Goal: Find specific page/section: Find specific page/section

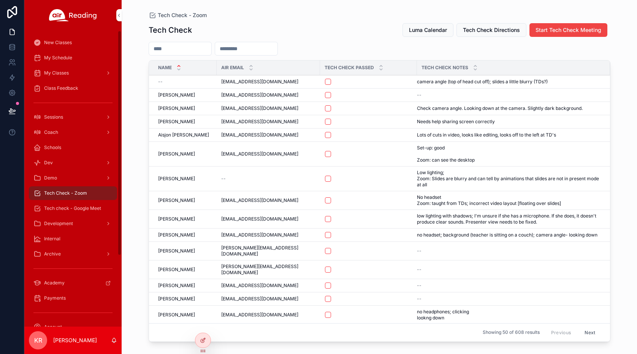
click at [94, 207] on span "Tech check - Google Meet" at bounding box center [72, 208] width 57 height 6
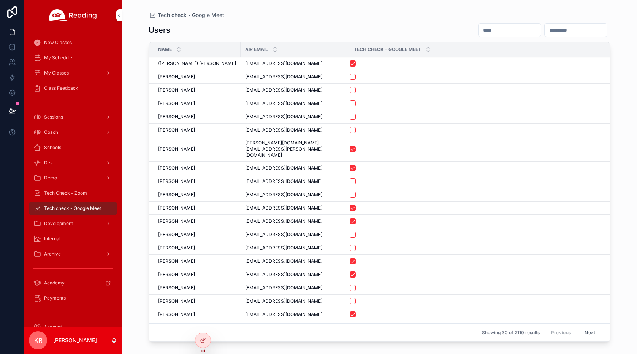
click at [479, 30] on input "scrollable content" at bounding box center [510, 30] width 62 height 11
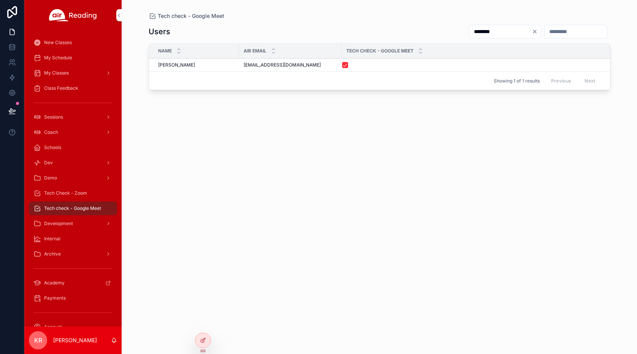
type input "********"
click at [279, 66] on span "ca62clifford@gmail.com" at bounding box center [282, 65] width 77 height 6
click at [298, 65] on div "ca62clifford@gmail.com ca62clifford@gmail.com" at bounding box center [291, 65] width 94 height 6
drag, startPoint x: 298, startPoint y: 65, endPoint x: 242, endPoint y: 63, distance: 55.5
click at [242, 63] on td "ca62clifford@gmail.com ca62clifford@gmail.com" at bounding box center [290, 65] width 103 height 13
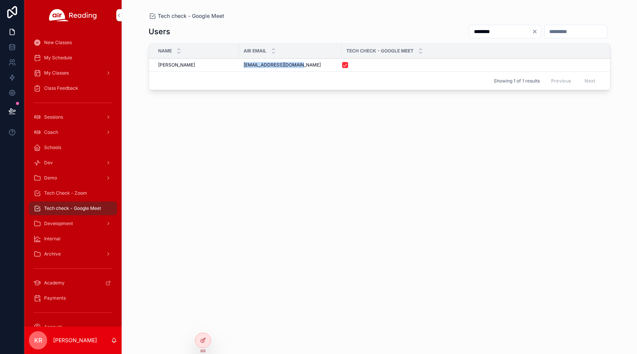
copy span "ca62clifford@gmail.com"
click at [81, 196] on div "Tech Check - Zoom" at bounding box center [72, 193] width 79 height 12
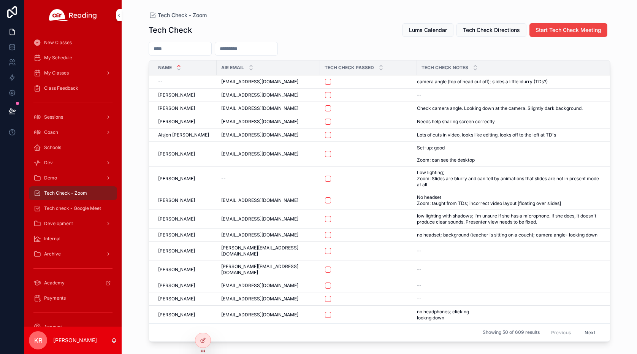
click at [258, 50] on input "scrollable content" at bounding box center [246, 48] width 62 height 11
paste input "**********"
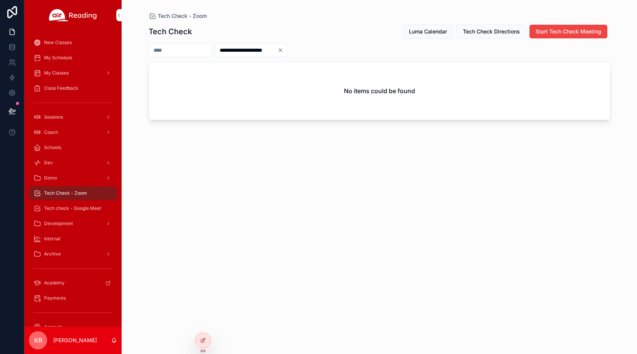
type input "**********"
click at [284, 48] on icon "Clear" at bounding box center [281, 50] width 6 height 6
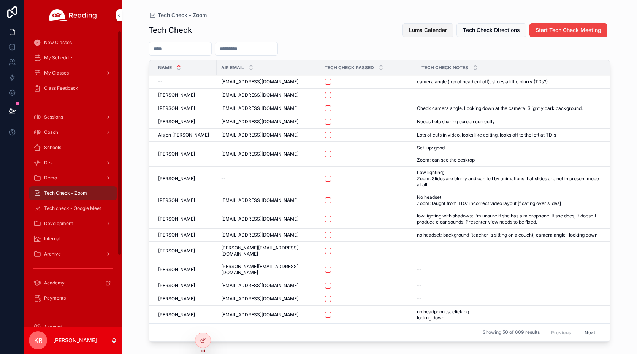
click at [435, 35] on button "Luma Calendar" at bounding box center [428, 30] width 51 height 14
drag, startPoint x: 84, startPoint y: 211, endPoint x: 93, endPoint y: 206, distance: 9.9
click at [84, 211] on span "Tech check - Google Meet" at bounding box center [72, 208] width 57 height 6
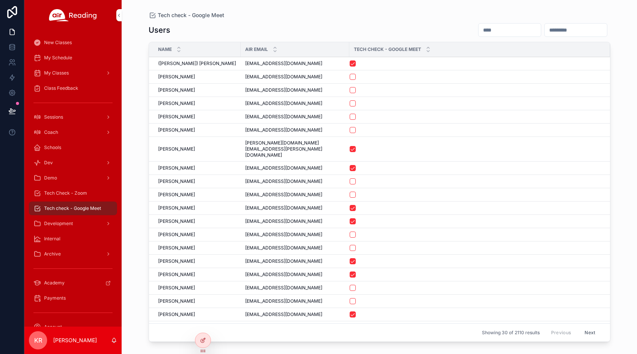
click at [479, 27] on input "scrollable content" at bounding box center [510, 30] width 62 height 11
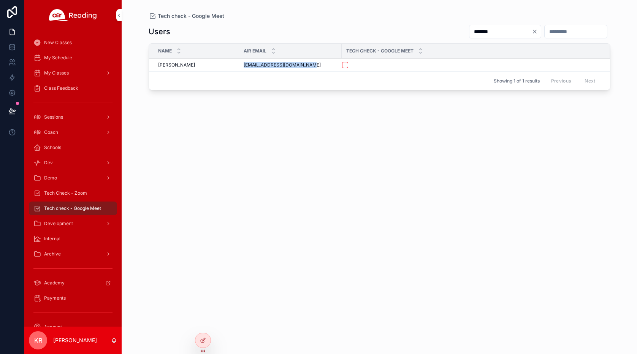
drag, startPoint x: 306, startPoint y: 66, endPoint x: 243, endPoint y: 68, distance: 63.1
click at [243, 68] on td "readysetread1980@gmail.com readysetread1980@gmail.com" at bounding box center [290, 65] width 103 height 13
copy span "readysetread1980@gmail.com"
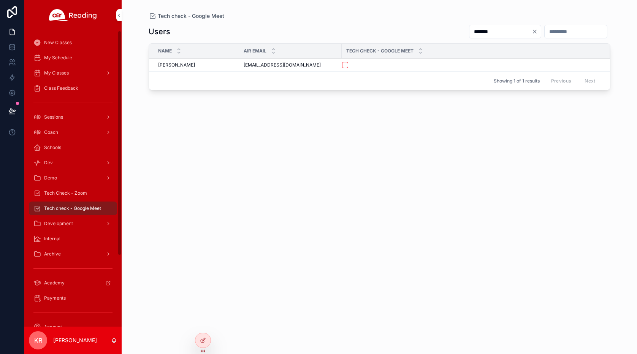
click at [484, 32] on input "*******" at bounding box center [501, 31] width 62 height 11
click at [483, 32] on input "*******" at bounding box center [501, 31] width 62 height 11
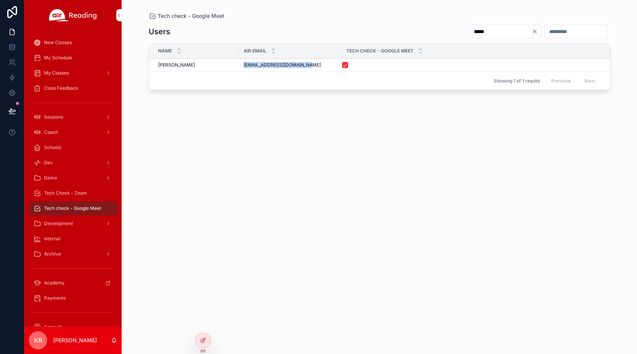
drag, startPoint x: 274, startPoint y: 67, endPoint x: 243, endPoint y: 67, distance: 30.4
click at [244, 67] on div "racheldizon.air@gmail.com racheldizon.air@gmail.com" at bounding box center [291, 65] width 94 height 6
copy span "racheldizon.air@gmail.com"
click at [470, 35] on input "*****" at bounding box center [501, 31] width 62 height 11
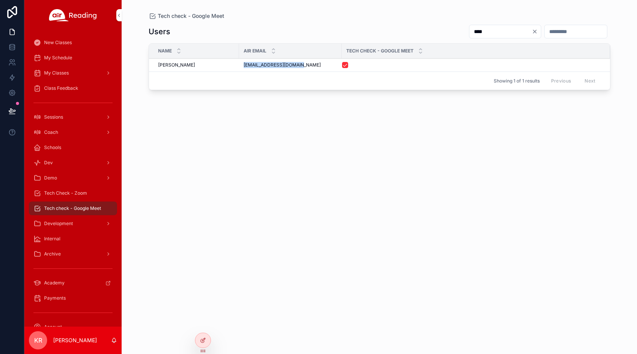
drag, startPoint x: 300, startPoint y: 66, endPoint x: 244, endPoint y: 67, distance: 55.9
click at [244, 67] on span "paulreebwork@gmail.com" at bounding box center [282, 65] width 77 height 6
copy span "paulreebwork@gmail.com"
click at [470, 30] on input "****" at bounding box center [501, 31] width 62 height 11
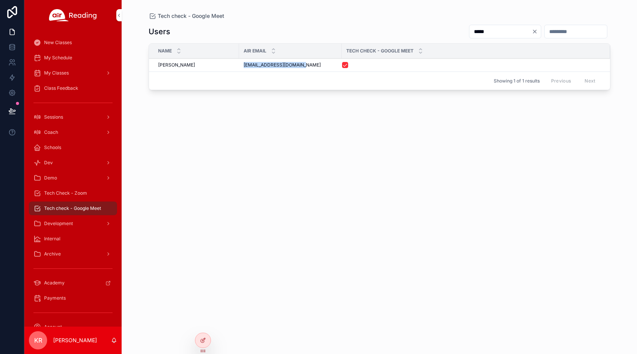
drag, startPoint x: 306, startPoint y: 65, endPoint x: 243, endPoint y: 67, distance: 63.1
click at [243, 67] on td "myrnzramos726@gmail.com myrnzramos726@gmail.com" at bounding box center [290, 65] width 103 height 13
copy span "myrnzramos726@gmail.com"
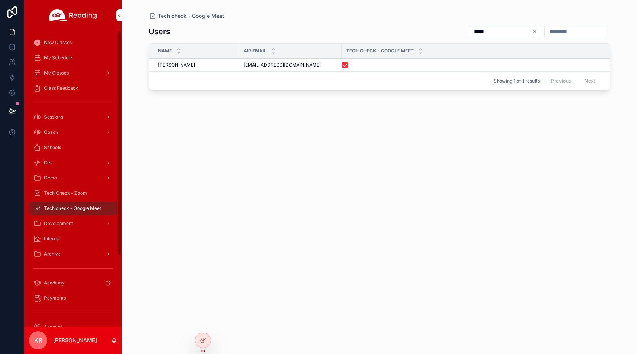
click at [479, 30] on input "*****" at bounding box center [501, 31] width 62 height 11
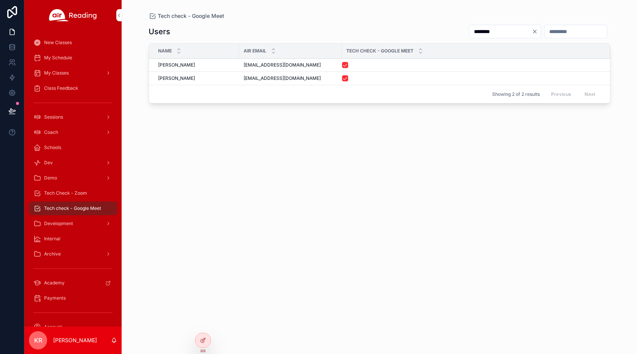
type input "********"
drag, startPoint x: 301, startPoint y: 63, endPoint x: 243, endPoint y: 65, distance: 57.9
click at [243, 65] on td "msloteacher@gmail.com msloteacher@gmail.com" at bounding box center [290, 65] width 103 height 13
copy span "msloteacher@gmail.com"
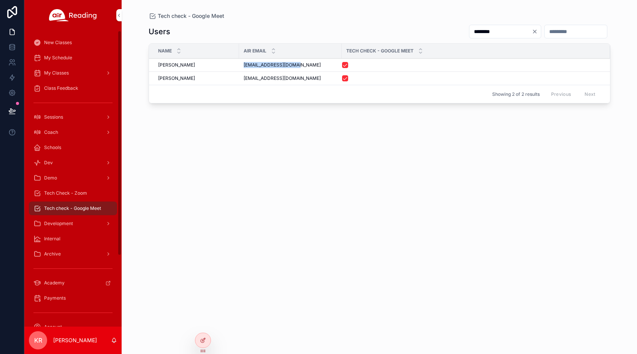
click at [72, 136] on div "Coach" at bounding box center [72, 132] width 79 height 12
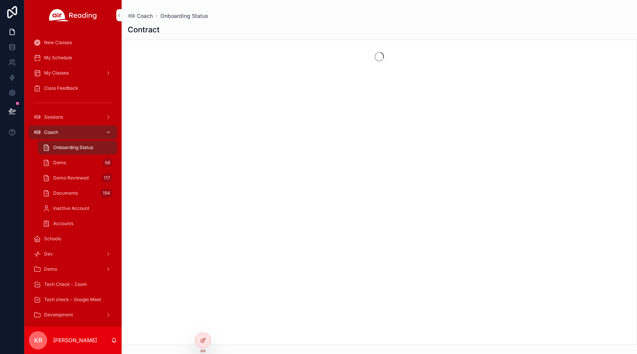
click at [78, 161] on div "Demo 68" at bounding box center [78, 163] width 70 height 12
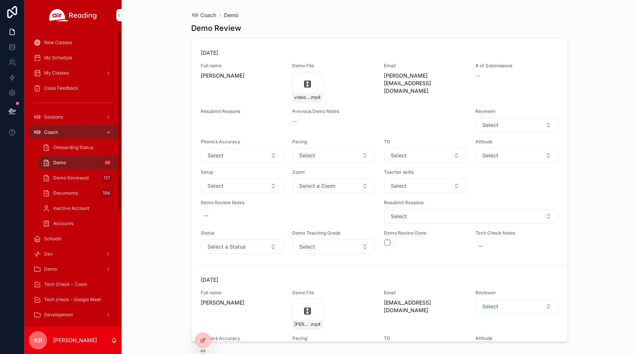
click at [0, 0] on icon at bounding box center [0, 0] width 0 height 0
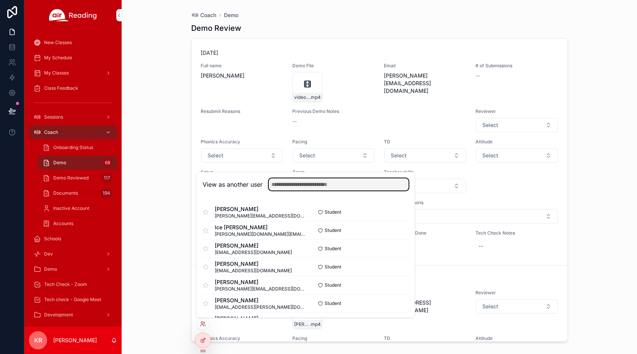
click at [285, 183] on input "text" at bounding box center [339, 184] width 140 height 12
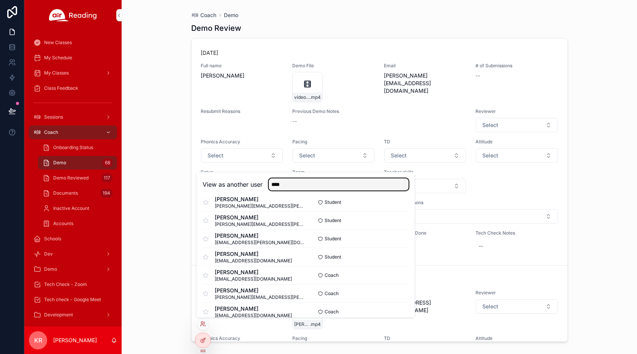
scroll to position [603, 0]
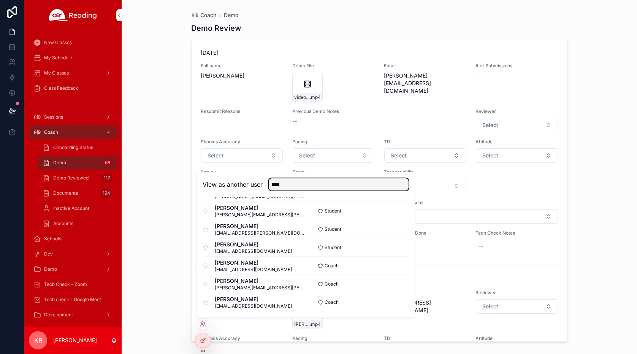
type input "****"
click at [0, 0] on button "Select" at bounding box center [0, 0] width 0 height 0
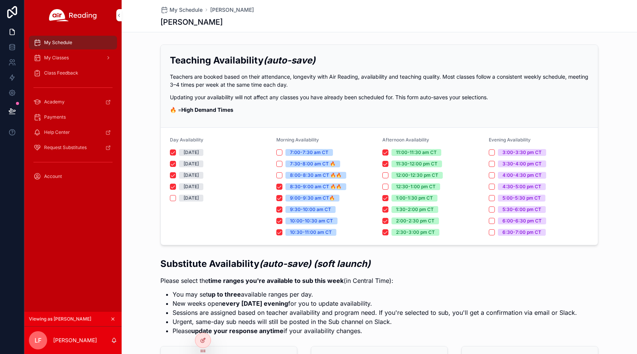
click at [59, 62] on div "My Classes" at bounding box center [72, 58] width 79 height 12
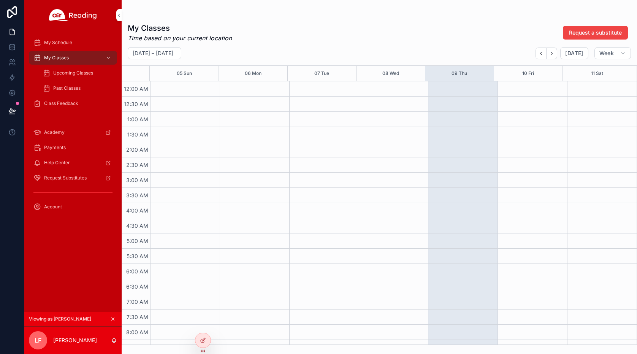
click at [60, 77] on div "Upcoming Classes" at bounding box center [78, 73] width 70 height 12
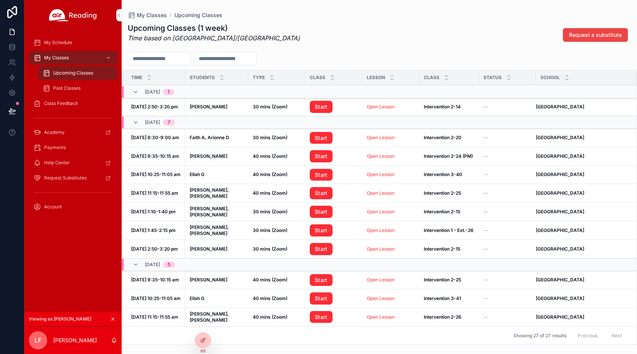
click at [0, 0] on icon at bounding box center [0, 0] width 0 height 0
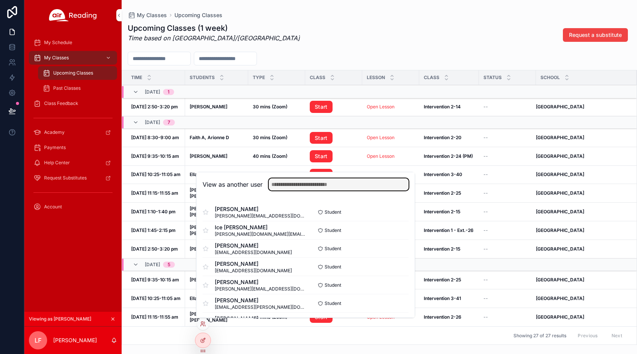
click at [328, 184] on input "text" at bounding box center [339, 184] width 140 height 12
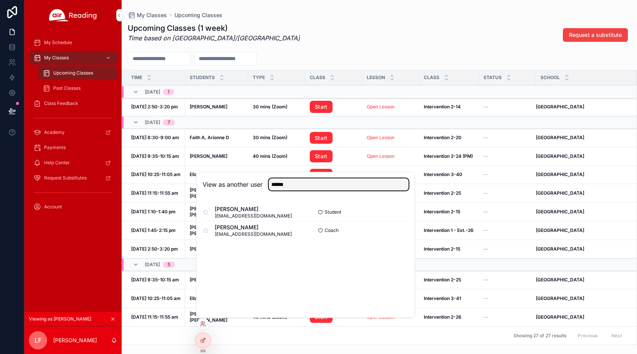
type input "******"
click at [0, 0] on button "Select" at bounding box center [0, 0] width 0 height 0
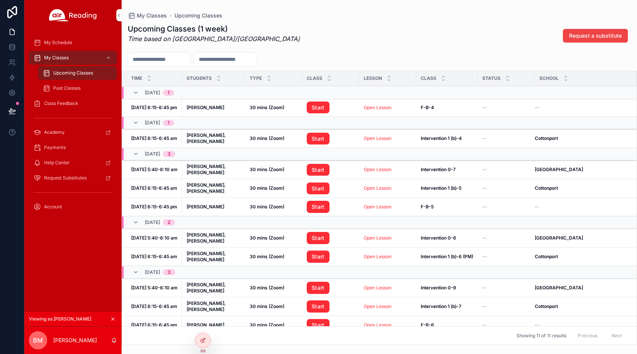
click at [114, 319] on icon "scrollable content" at bounding box center [112, 318] width 5 height 5
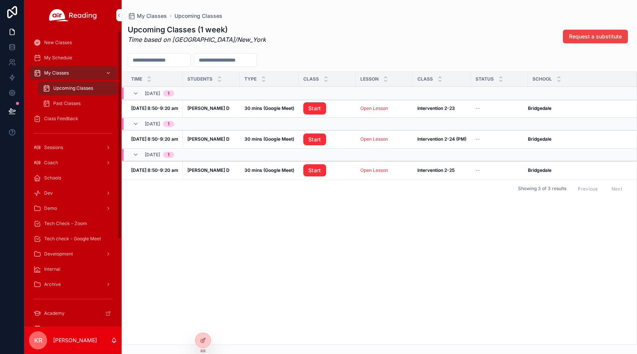
click at [0, 0] on div at bounding box center [0, 0] width 0 height 0
click at [0, 0] on icon at bounding box center [0, 0] width 0 height 0
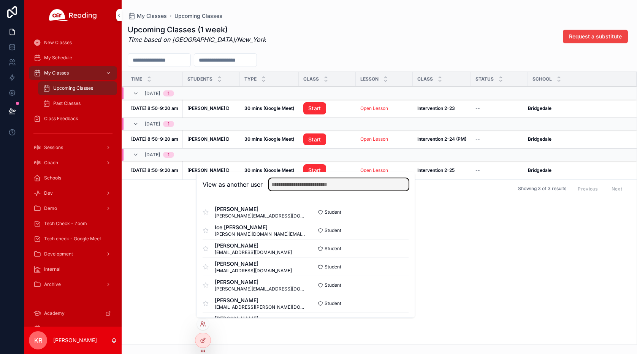
click at [316, 189] on input "text" at bounding box center [339, 184] width 140 height 12
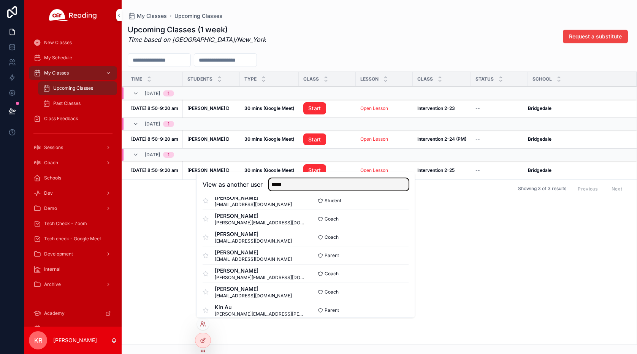
scroll to position [293, 0]
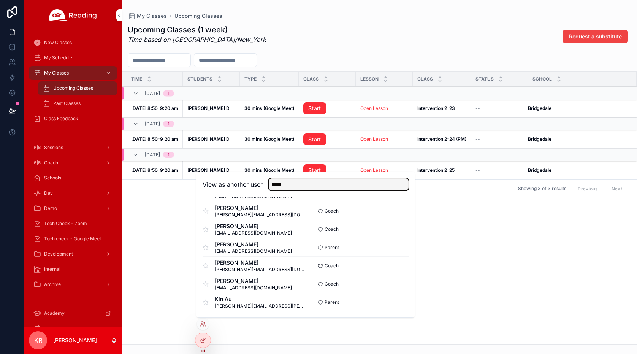
type input "*****"
click at [0, 0] on button "Select" at bounding box center [0, 0] width 0 height 0
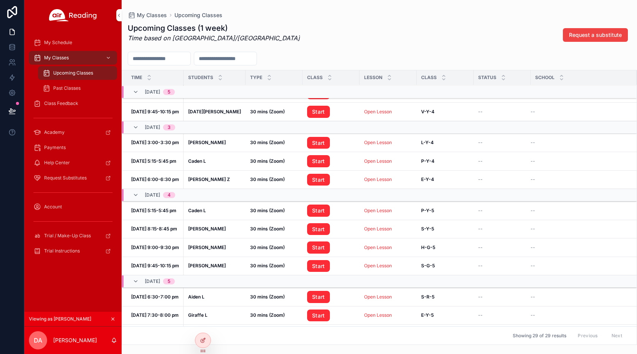
scroll to position [1, 0]
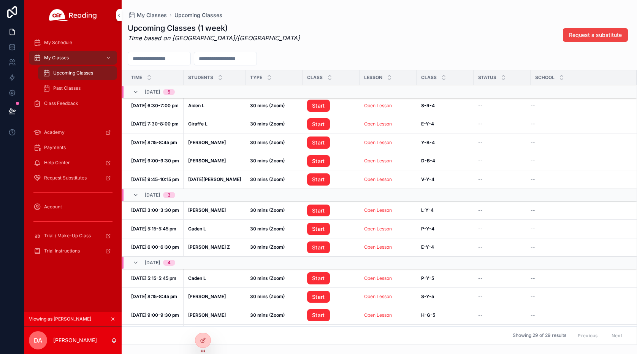
click at [0, 0] on icon at bounding box center [0, 0] width 0 height 0
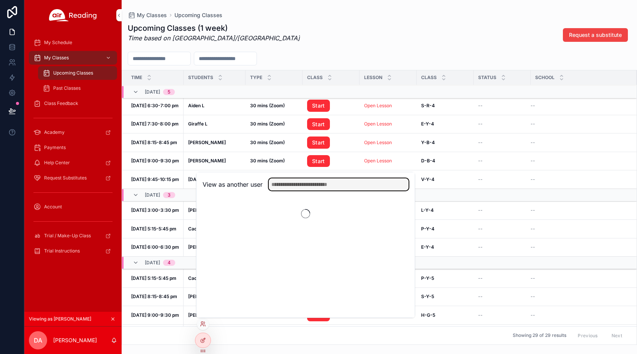
click at [298, 187] on input "text" at bounding box center [339, 184] width 140 height 12
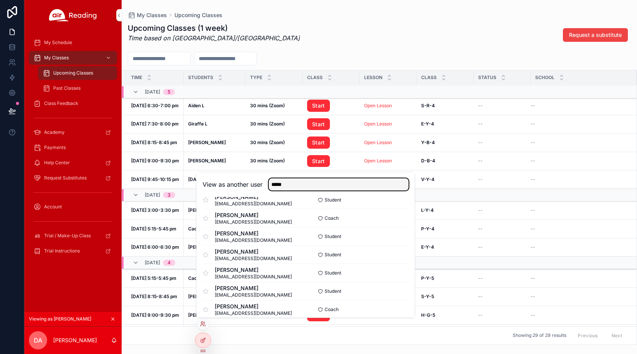
scroll to position [536, 0]
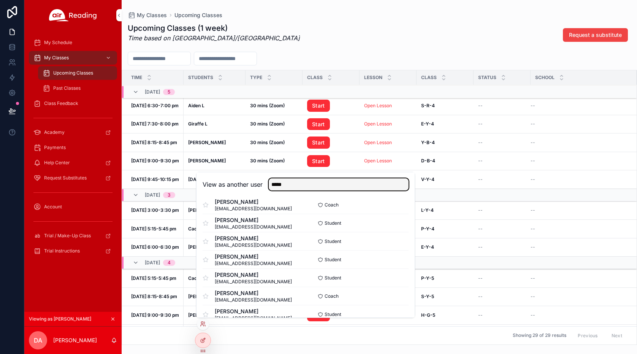
click at [311, 181] on input "*****" at bounding box center [339, 184] width 140 height 12
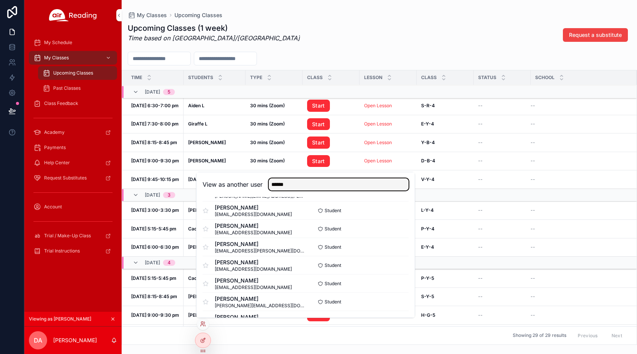
scroll to position [74, 0]
type input "******"
click at [0, 0] on button "Select" at bounding box center [0, 0] width 0 height 0
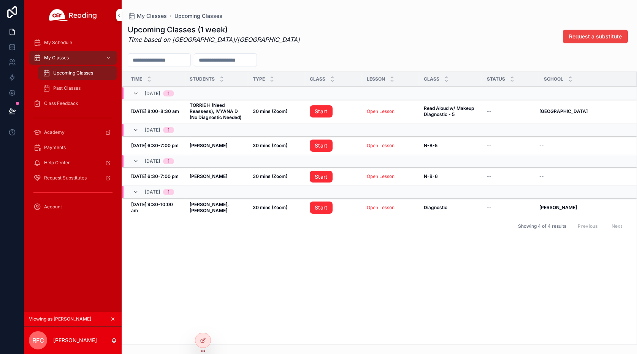
click at [63, 43] on span "My Schedule" at bounding box center [58, 43] width 28 height 6
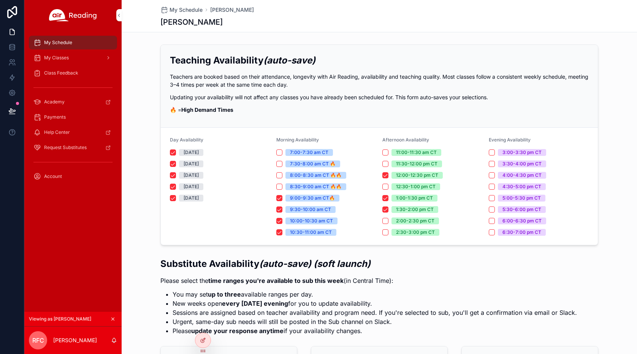
click at [113, 320] on icon "scrollable content" at bounding box center [112, 318] width 5 height 5
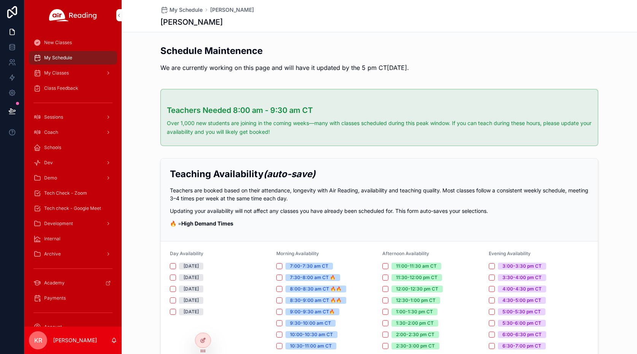
click at [63, 208] on span "Tech check - Google Meet" at bounding box center [72, 208] width 57 height 6
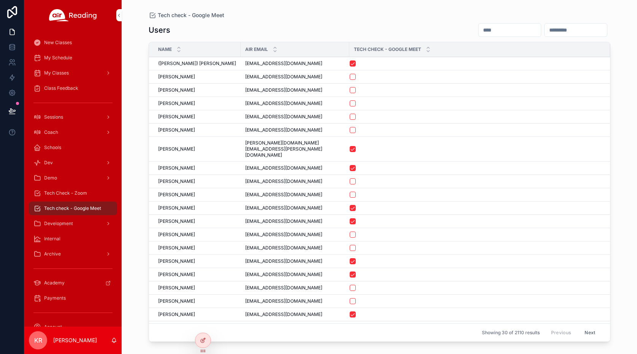
click at [479, 28] on input "scrollable content" at bounding box center [510, 30] width 62 height 11
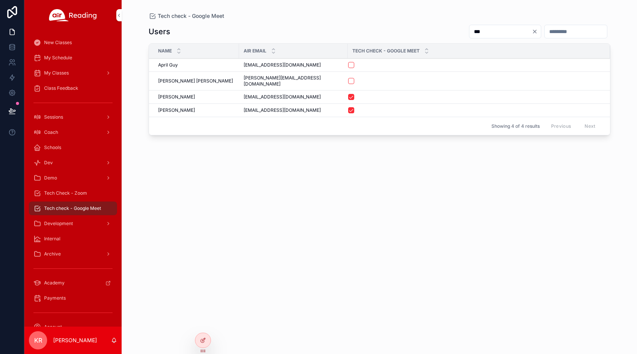
type input "***"
click at [78, 57] on div "My Schedule" at bounding box center [72, 58] width 79 height 12
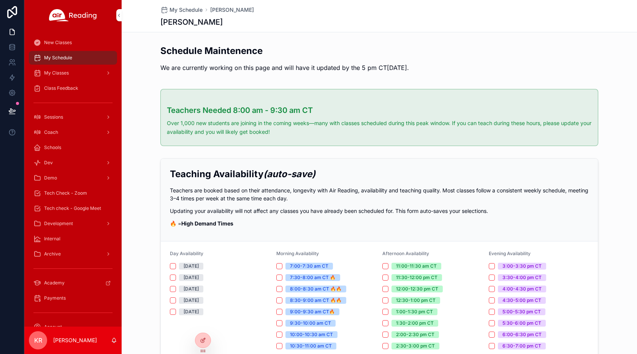
click at [0, 0] on icon at bounding box center [0, 0] width 0 height 0
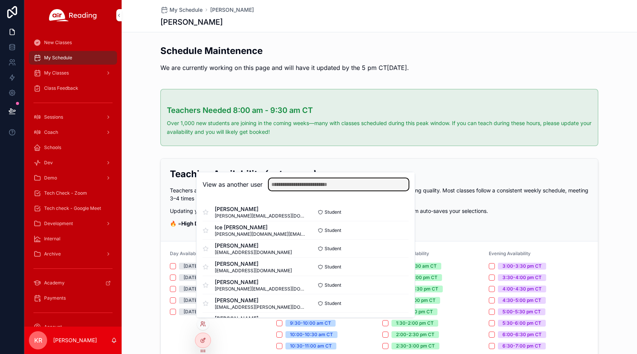
click at [280, 189] on input "text" at bounding box center [339, 184] width 140 height 12
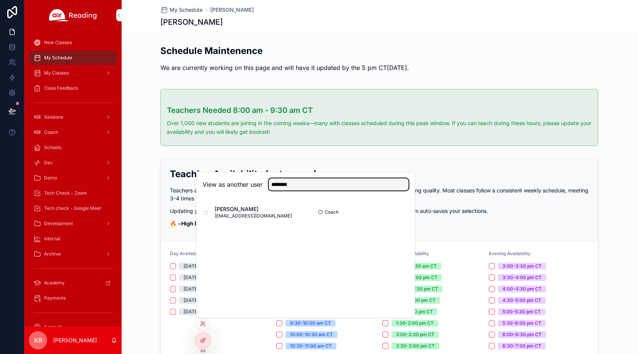
type input "********"
click at [0, 0] on button "Select" at bounding box center [0, 0] width 0 height 0
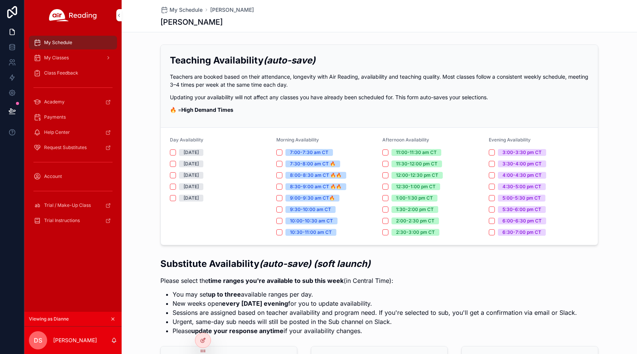
click at [70, 57] on div "My Classes" at bounding box center [72, 58] width 79 height 12
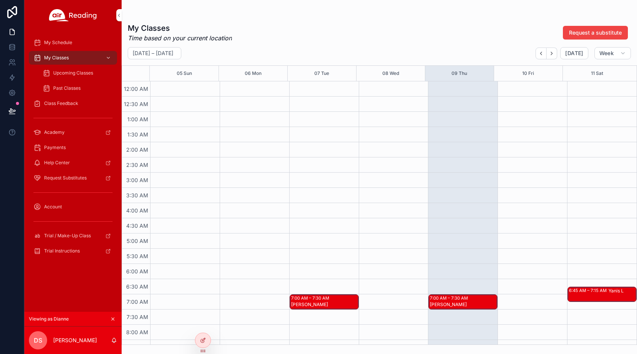
click at [77, 76] on span "Upcoming Classes" at bounding box center [73, 73] width 40 height 6
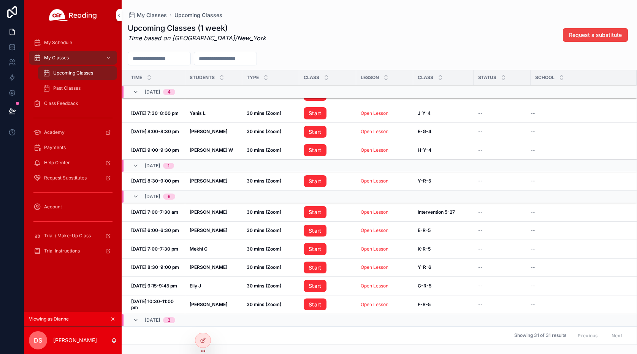
scroll to position [102, 0]
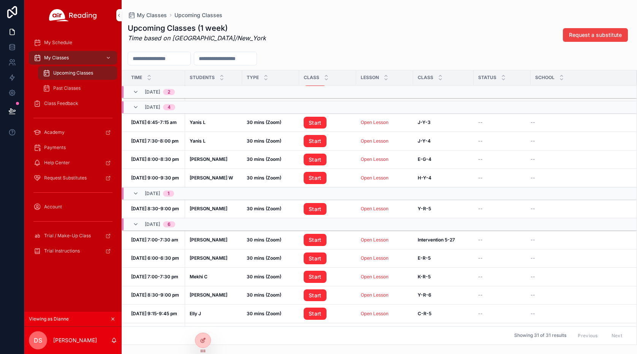
click at [0, 0] on icon at bounding box center [0, 0] width 0 height 0
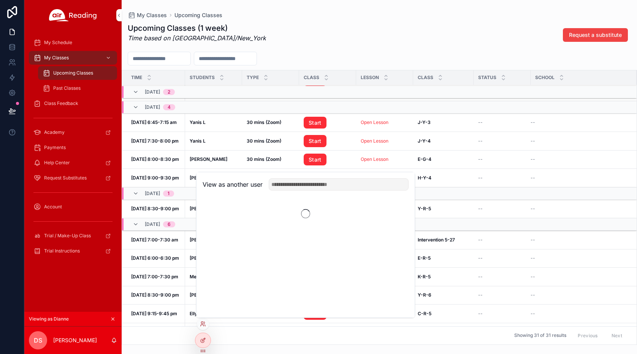
click at [318, 177] on div "View as another user" at bounding box center [306, 184] width 218 height 25
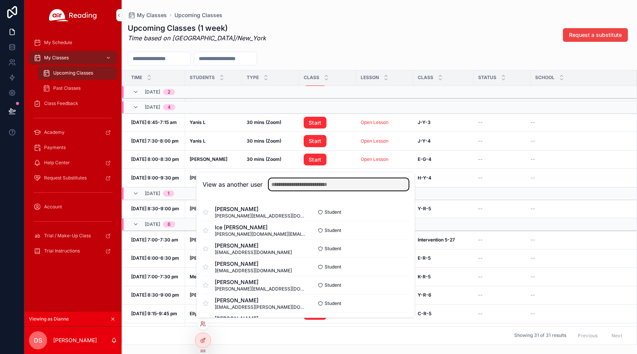
click at [314, 185] on input "text" at bounding box center [339, 184] width 140 height 12
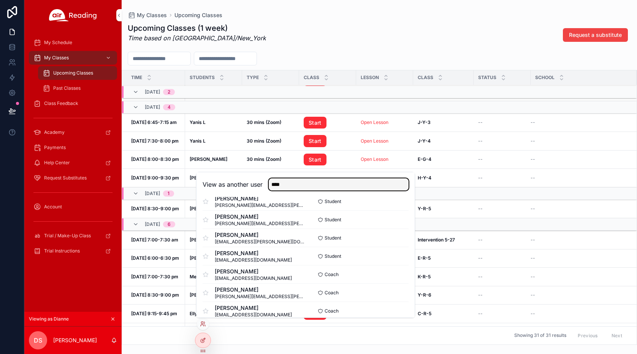
scroll to position [603, 0]
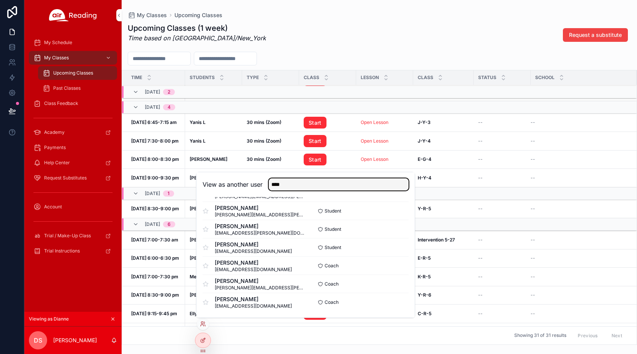
type input "****"
click at [0, 0] on button "Select" at bounding box center [0, 0] width 0 height 0
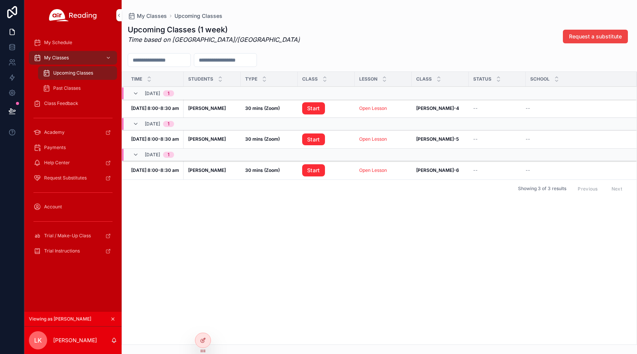
click at [114, 318] on icon "scrollable content" at bounding box center [112, 318] width 5 height 5
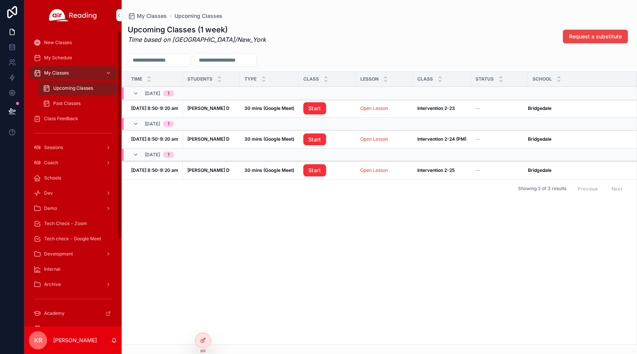
click at [79, 221] on div "Tech Check - Zoom" at bounding box center [72, 223] width 79 height 12
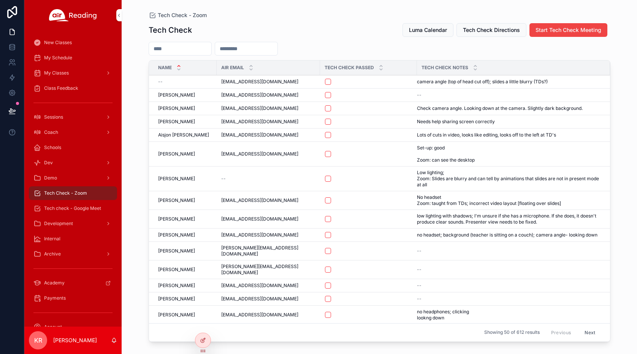
click at [419, 32] on span "Luma Calendar" at bounding box center [428, 30] width 38 height 8
